Goal: Information Seeking & Learning: Learn about a topic

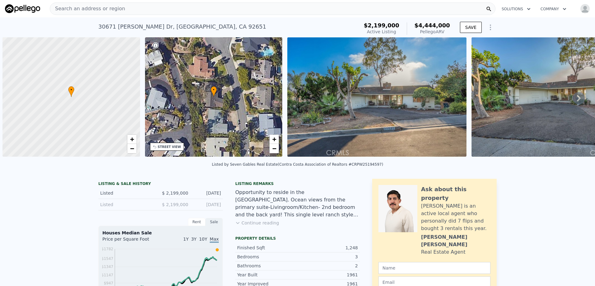
scroll to position [0, 2]
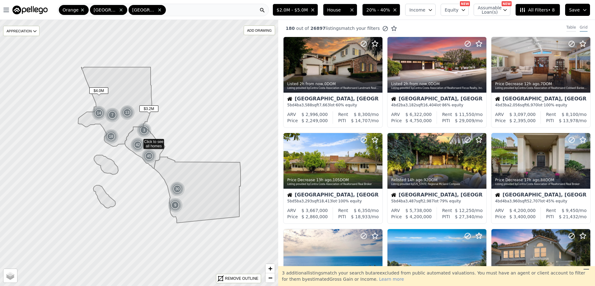
click at [568, 28] on div "Table" at bounding box center [571, 28] width 10 height 7
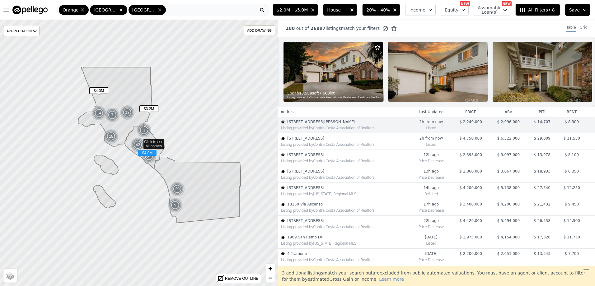
click at [306, 147] on div "Listing provided by Contra Costa Association of Realtors" at bounding box center [345, 144] width 129 height 5
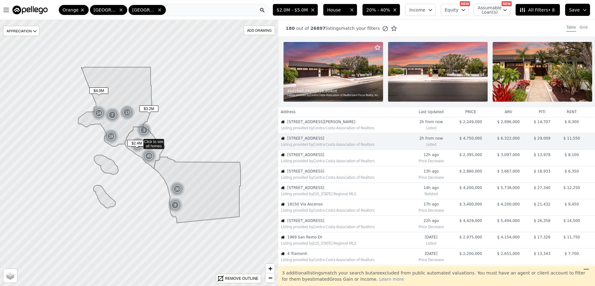
click at [320, 162] on div "Listing provided by Contra Costa Association of Realtors" at bounding box center [344, 160] width 132 height 6
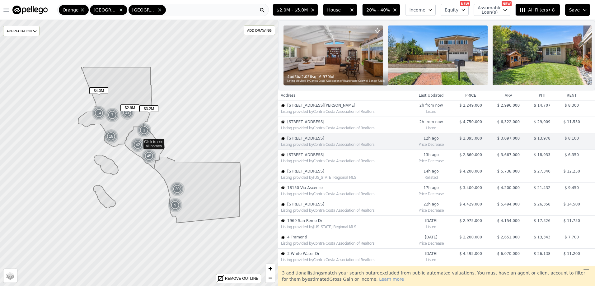
click at [318, 163] on div "Listing provided by Contra Costa Association of Realtors" at bounding box center [344, 160] width 132 height 6
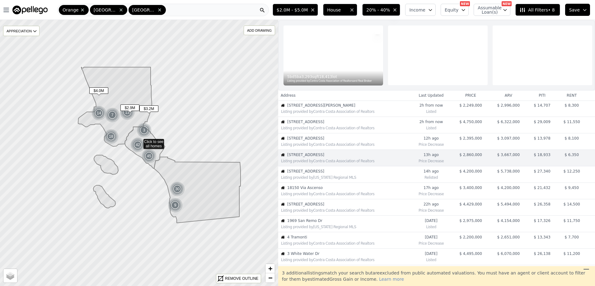
scroll to position [33, 0]
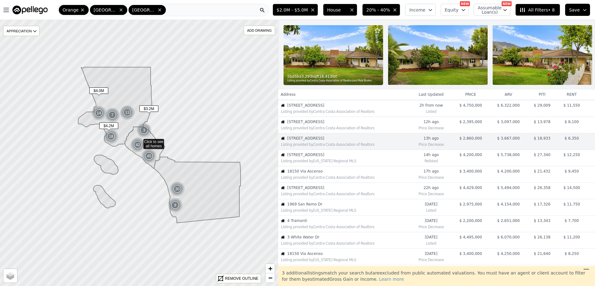
click at [318, 164] on div "Listing provided by California Regional MLS" at bounding box center [345, 161] width 129 height 5
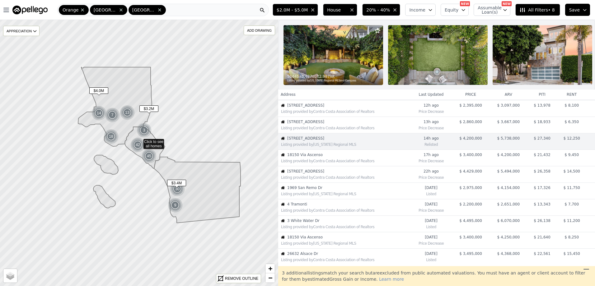
click at [321, 162] on div "Listing provided by Contra Costa Association of Realtors" at bounding box center [344, 160] width 132 height 6
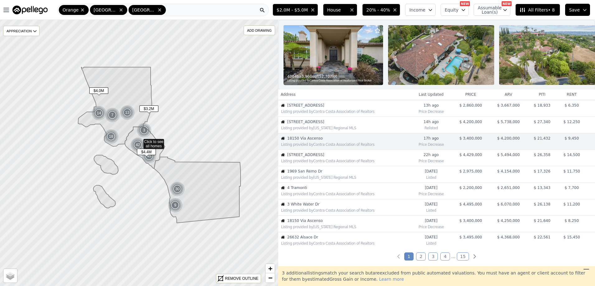
click at [321, 157] on span "22332 Eagle Rock Way" at bounding box center [348, 154] width 123 height 5
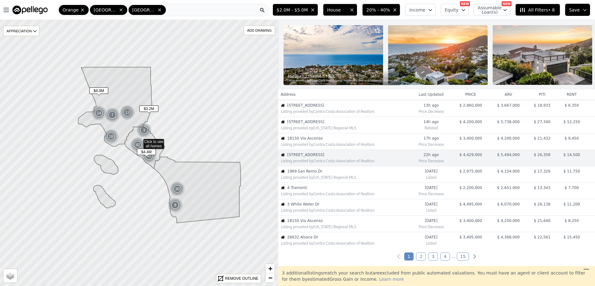
scroll to position [82, 0]
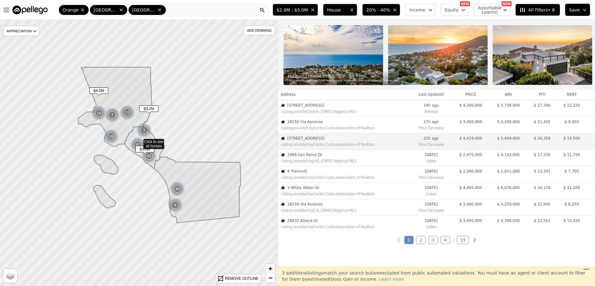
click at [318, 157] on span "1969 San Remo Dr" at bounding box center [348, 154] width 123 height 5
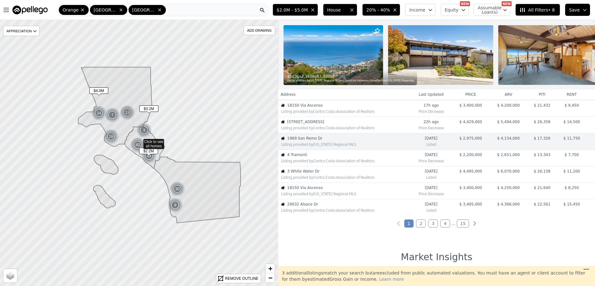
click at [319, 157] on span "4 Tramonti" at bounding box center [348, 154] width 123 height 5
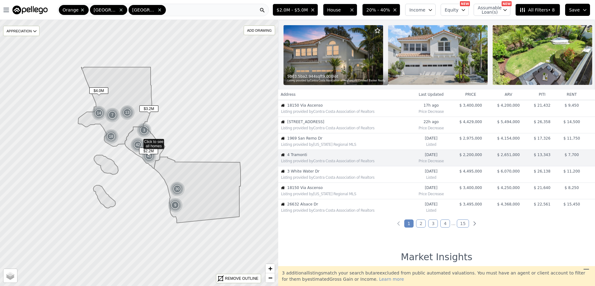
scroll to position [115, 0]
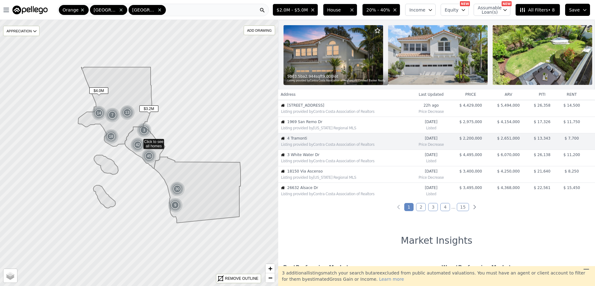
click at [581, 10] on button "Save" at bounding box center [577, 10] width 25 height 12
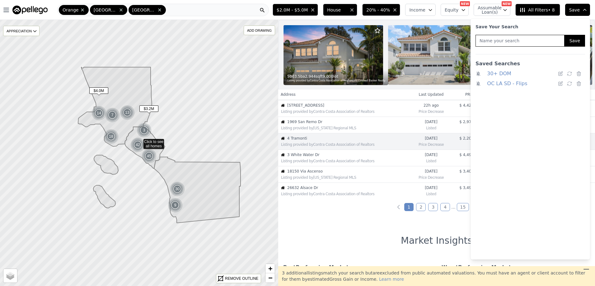
click at [502, 82] on link "OC LA SD - Flips" at bounding box center [507, 83] width 40 height 9
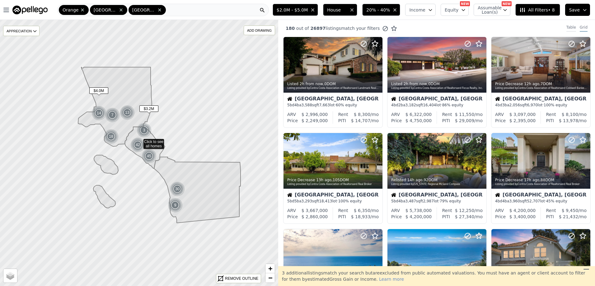
click at [567, 26] on div "Table" at bounding box center [571, 28] width 10 height 7
